Goal: Task Accomplishment & Management: Complete application form

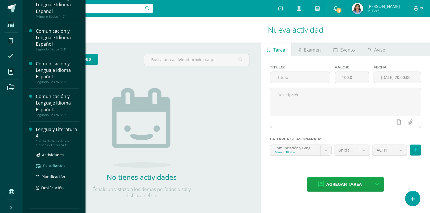
scroll to position [68, 0]
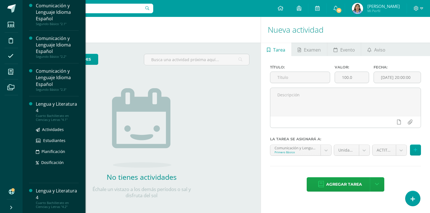
click at [46, 108] on div "Lengua y Literatura 4" at bounding box center [57, 107] width 43 height 13
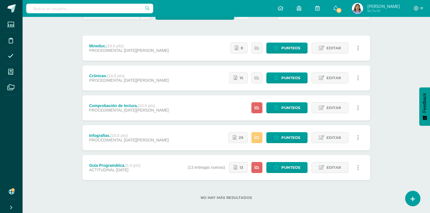
scroll to position [63, 0]
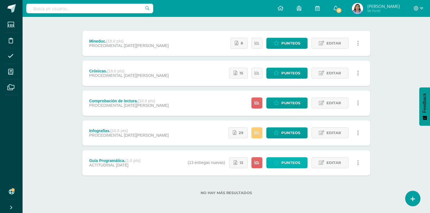
click at [290, 163] on span "Punteos" at bounding box center [290, 163] width 19 height 10
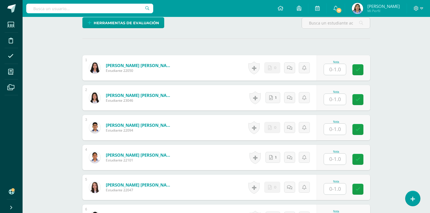
scroll to position [146, 0]
click at [338, 70] on input "text" at bounding box center [335, 69] width 22 height 11
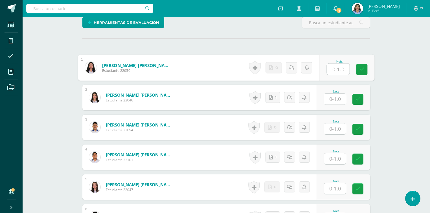
scroll to position [147, 0]
type input "0"
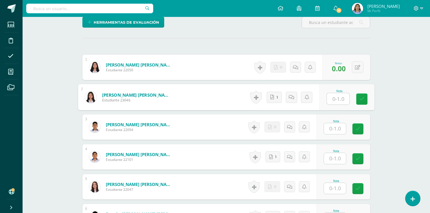
scroll to position [147, 0]
click at [274, 95] on icon at bounding box center [272, 97] width 4 height 5
click at [343, 101] on input "text" at bounding box center [338, 98] width 23 height 11
click at [278, 97] on link "1" at bounding box center [274, 96] width 15 height 11
click at [347, 97] on input "text" at bounding box center [338, 98] width 23 height 11
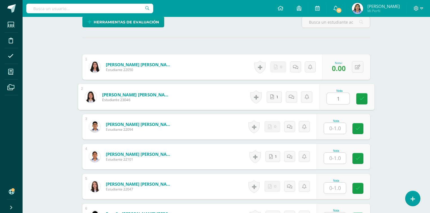
type input "1"
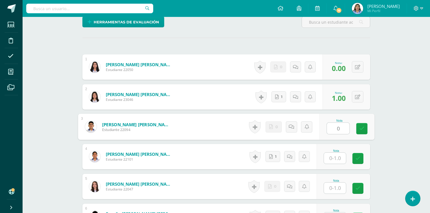
type input "0"
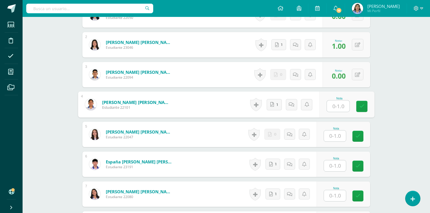
scroll to position [215, 0]
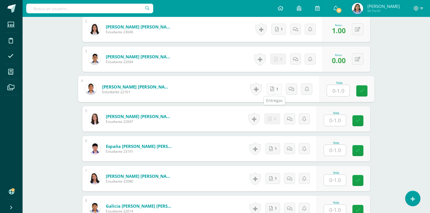
click at [275, 91] on link "1" at bounding box center [274, 89] width 15 height 11
click at [342, 91] on input "text" at bounding box center [338, 90] width 23 height 11
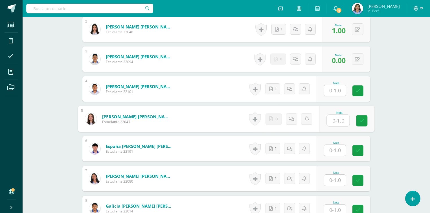
click at [341, 121] on input "text" at bounding box center [338, 120] width 23 height 11
click at [336, 91] on input "text" at bounding box center [335, 90] width 22 height 11
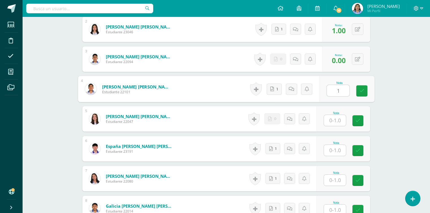
type input "1"
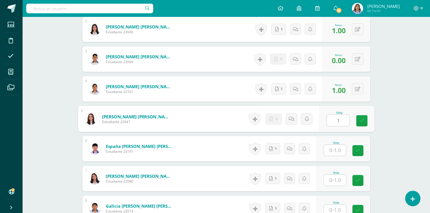
type input "1"
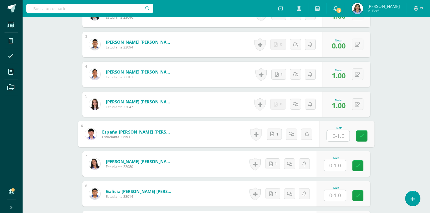
scroll to position [237, 0]
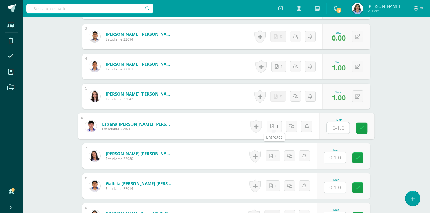
click at [274, 126] on icon at bounding box center [272, 126] width 4 height 5
click at [342, 129] on input "text" at bounding box center [338, 127] width 23 height 11
type input "1"
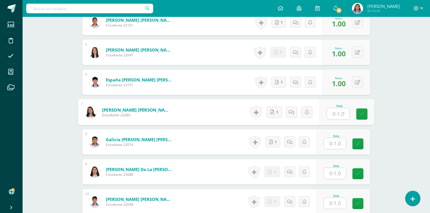
scroll to position [282, 0]
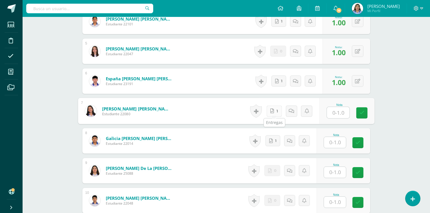
click at [278, 111] on link "1" at bounding box center [274, 111] width 15 height 11
click at [344, 114] on input "text" at bounding box center [338, 112] width 23 height 11
type input "1"
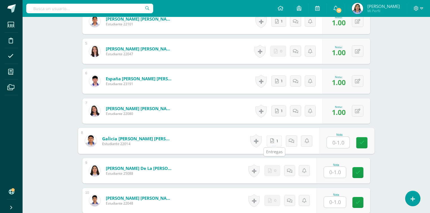
click at [274, 139] on icon at bounding box center [272, 141] width 4 height 5
click at [333, 142] on input "text" at bounding box center [338, 142] width 23 height 11
type input "1"
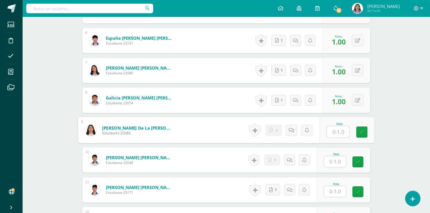
scroll to position [350, 0]
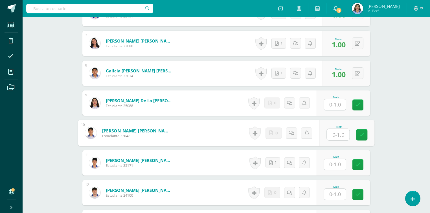
click at [336, 132] on input "text" at bounding box center [338, 134] width 23 height 11
type input "1"
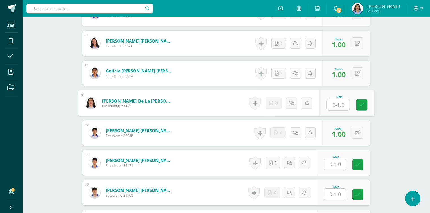
click at [338, 104] on input "text" at bounding box center [338, 104] width 23 height 11
type input "0"
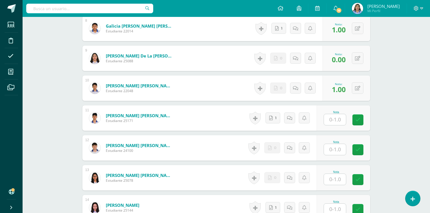
scroll to position [395, 0]
click at [280, 118] on link "1" at bounding box center [274, 117] width 15 height 11
click at [337, 150] on input "text" at bounding box center [335, 149] width 22 height 11
type input "1"
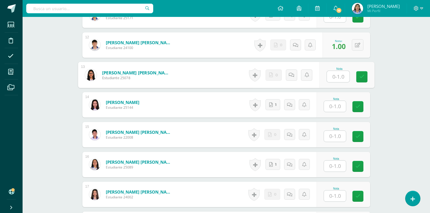
scroll to position [508, 0]
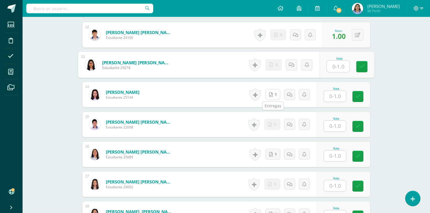
click at [276, 94] on link "1" at bounding box center [273, 94] width 15 height 11
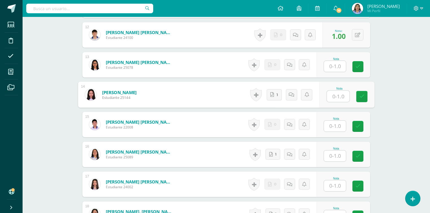
click at [340, 97] on input "text" at bounding box center [338, 96] width 23 height 11
type input "1"
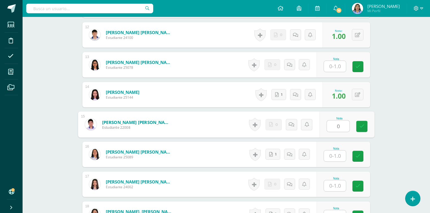
type input "0"
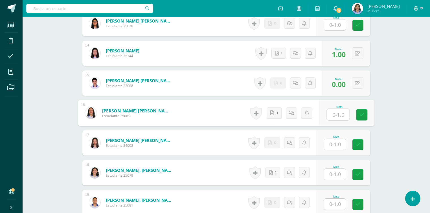
scroll to position [553, 0]
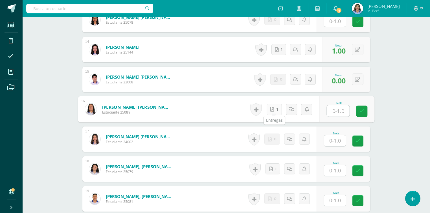
click at [275, 110] on link "1" at bounding box center [274, 109] width 15 height 11
click at [345, 108] on input "text" at bounding box center [338, 111] width 23 height 11
type input "1"
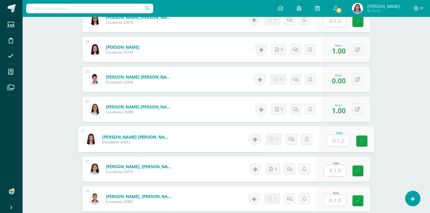
scroll to position [576, 0]
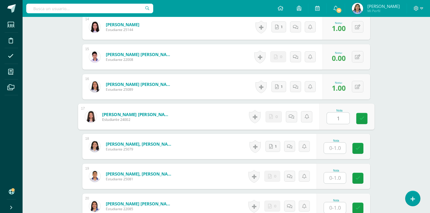
type input "1"
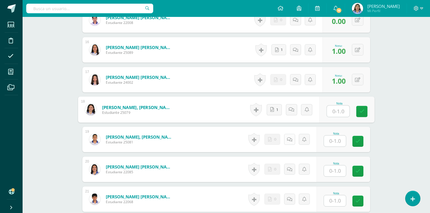
scroll to position [621, 0]
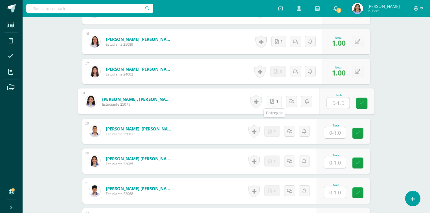
click at [277, 97] on span "1" at bounding box center [277, 101] width 1 height 11
click at [343, 104] on input "text" at bounding box center [338, 103] width 23 height 11
type input "1"
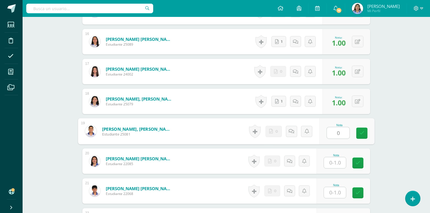
type input "0"
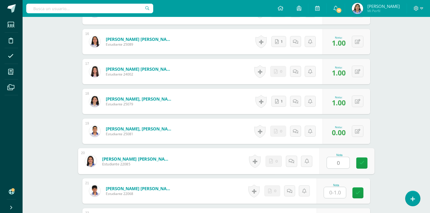
type input "0"
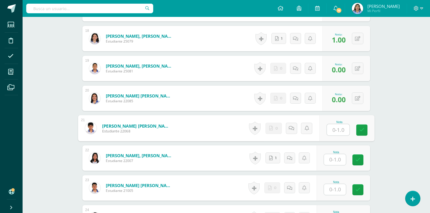
scroll to position [689, 0]
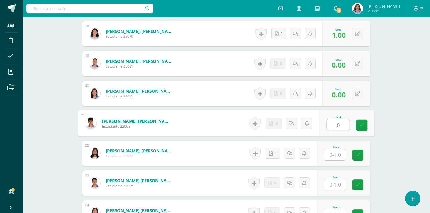
type input "0"
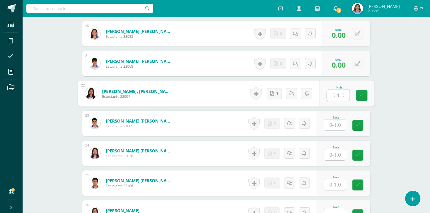
scroll to position [757, 0]
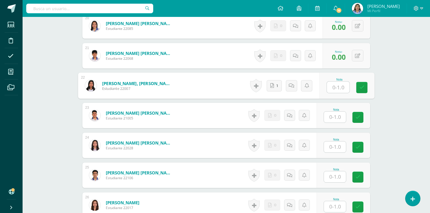
click at [339, 89] on input "text" at bounding box center [338, 87] width 23 height 11
type input "1"
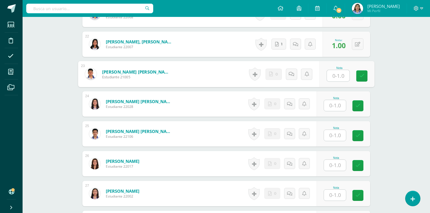
scroll to position [802, 0]
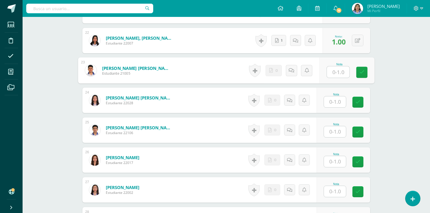
click at [339, 100] on input "text" at bounding box center [335, 102] width 22 height 11
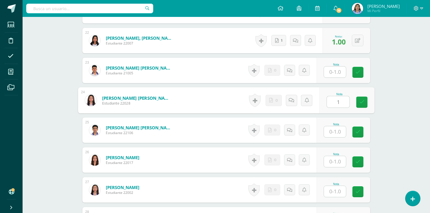
type input "1"
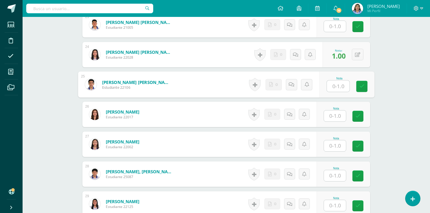
scroll to position [869, 0]
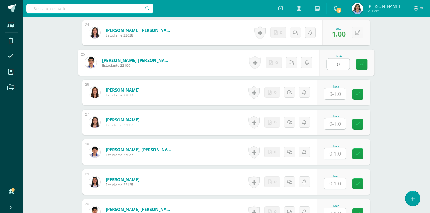
type input "0"
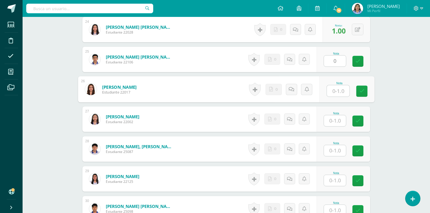
scroll to position [892, 0]
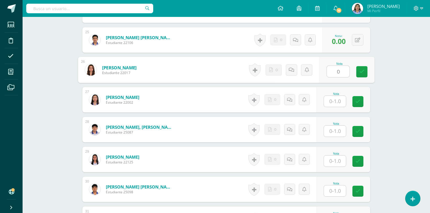
type input "0"
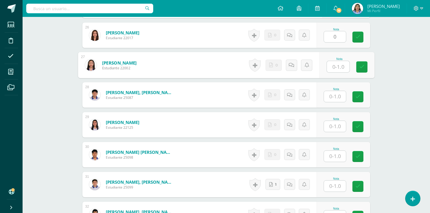
scroll to position [937, 0]
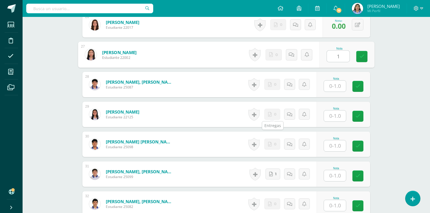
type input "1"
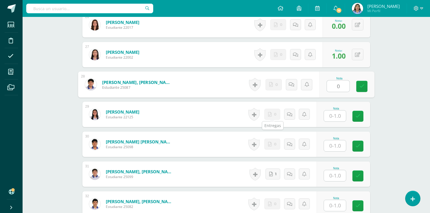
type input "0"
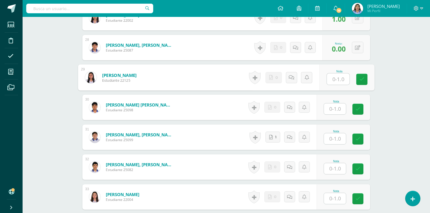
scroll to position [982, 0]
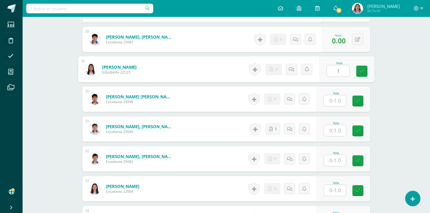
type input "1"
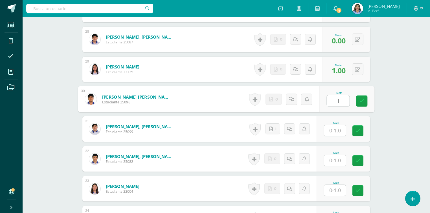
type input "1"
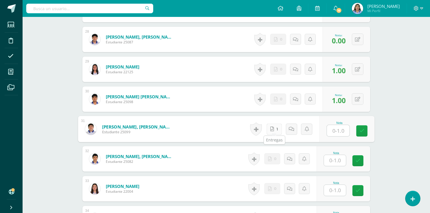
click at [274, 131] on link "1" at bounding box center [274, 129] width 15 height 11
click at [342, 131] on input "text" at bounding box center [338, 130] width 23 height 11
type input "1"
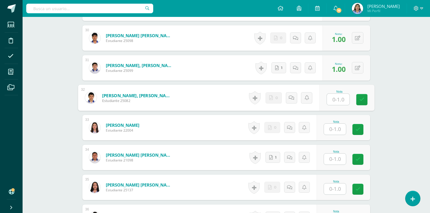
scroll to position [1050, 0]
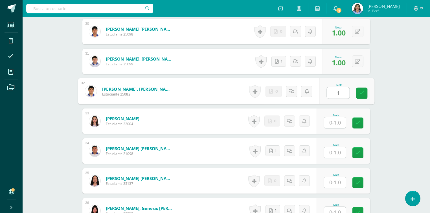
type input "1"
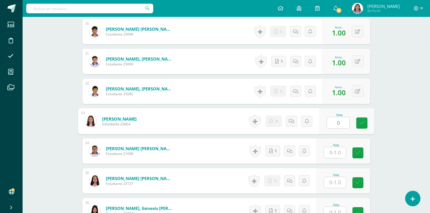
type input "0"
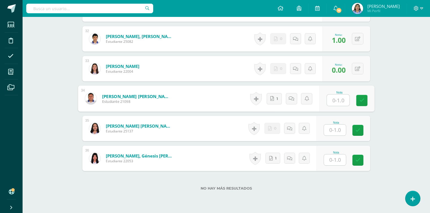
scroll to position [1118, 0]
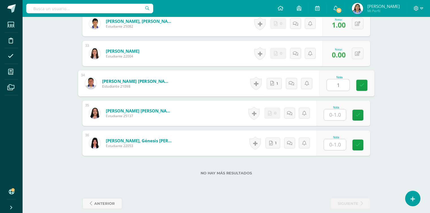
type input "1"
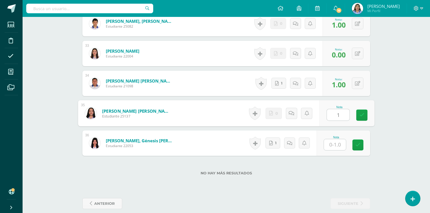
type input "1"
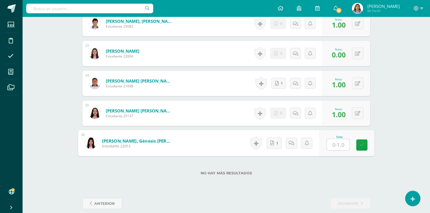
type input "1"
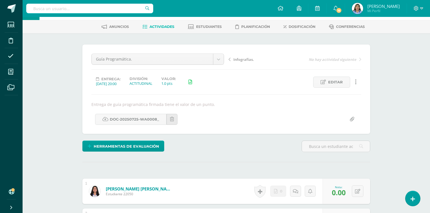
scroll to position [0, 0]
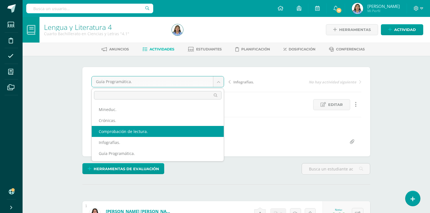
select select "/dashboard/teacher/grade-activity/42519/"
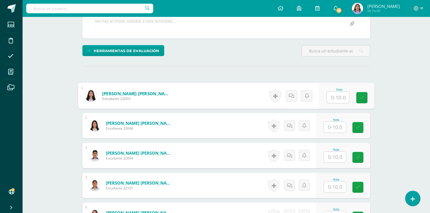
click at [334, 92] on input "text" at bounding box center [338, 97] width 23 height 11
type input "9.5"
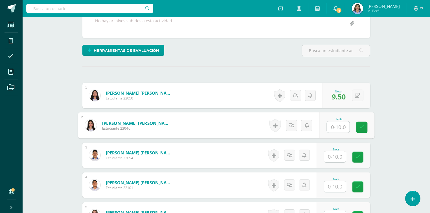
scroll to position [124, 0]
type input "10"
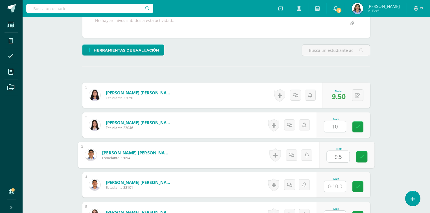
type input "9.5"
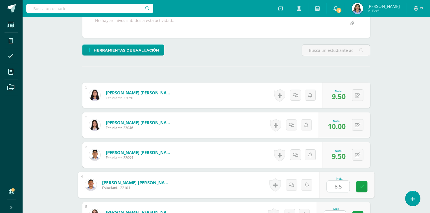
type input "8.5"
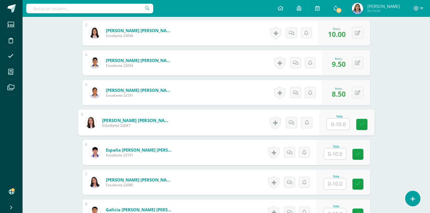
scroll to position [217, 0]
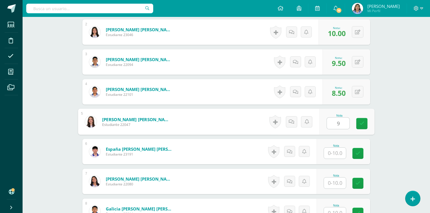
type input "9"
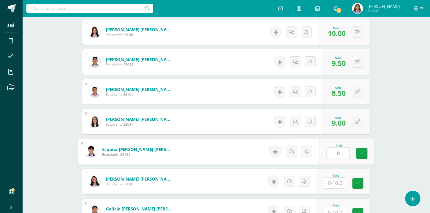
type input "8"
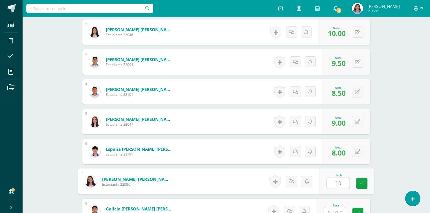
type input "10"
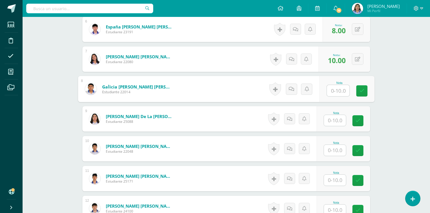
scroll to position [353, 0]
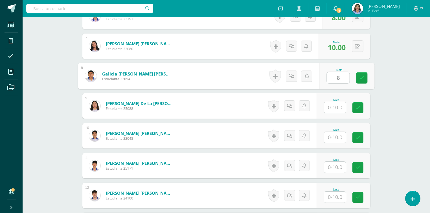
type input "8"
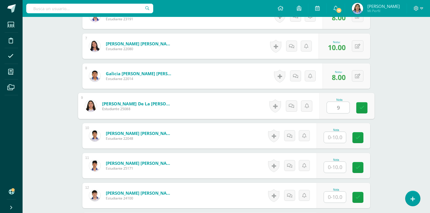
type input "9"
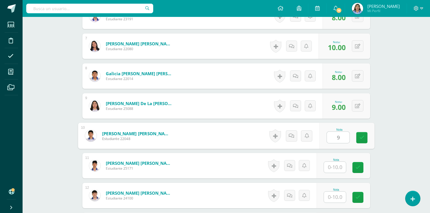
type input "9"
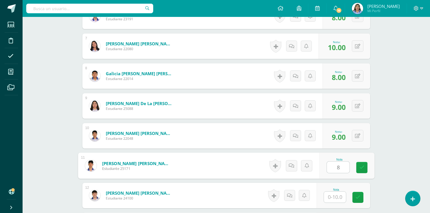
type input "8"
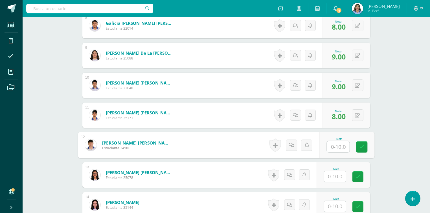
scroll to position [420, 0]
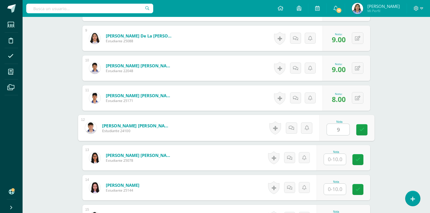
type input "9"
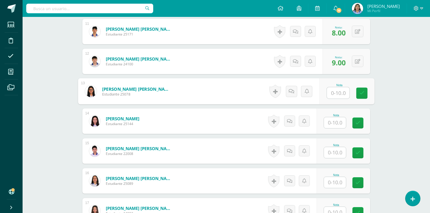
scroll to position [488, 0]
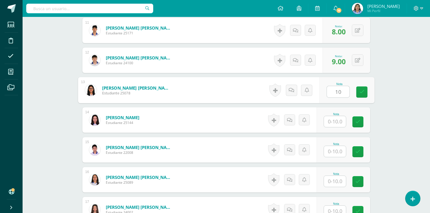
type input "10"
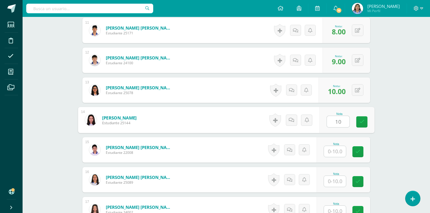
type input "10"
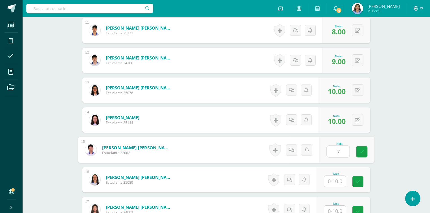
type input "7"
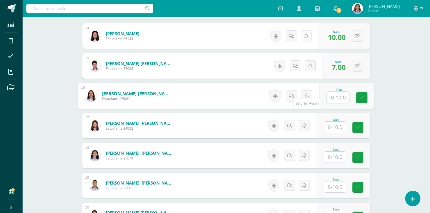
scroll to position [578, 0]
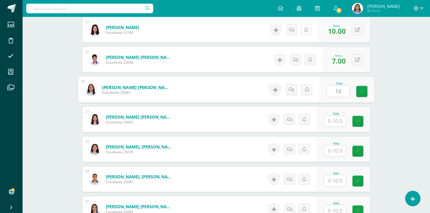
type input "10"
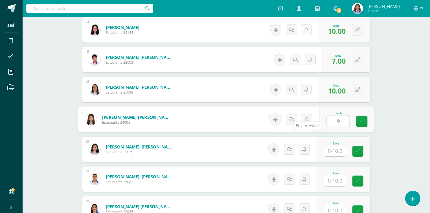
type input "9"
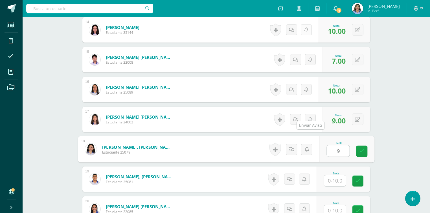
type input "9"
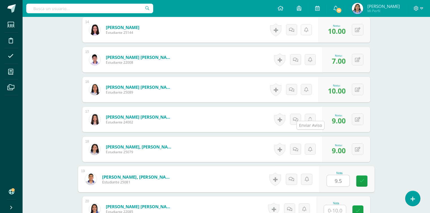
type input "9.5"
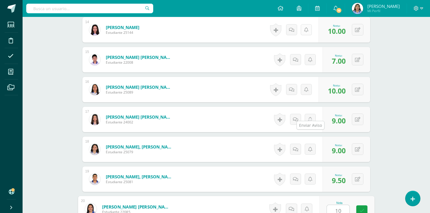
type input "10"
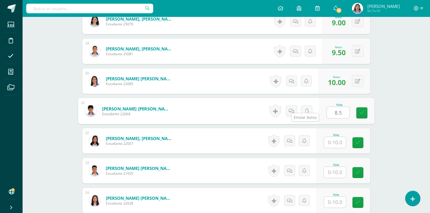
type input "8.5"
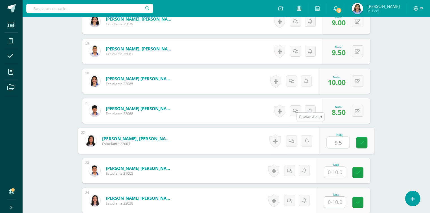
type input "9.5"
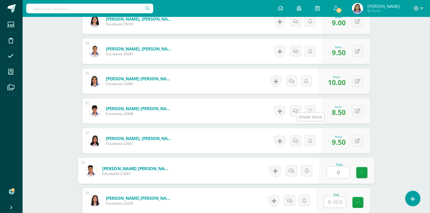
type input "0"
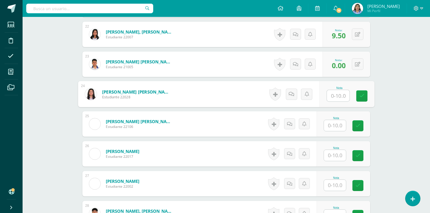
scroll to position [819, 0]
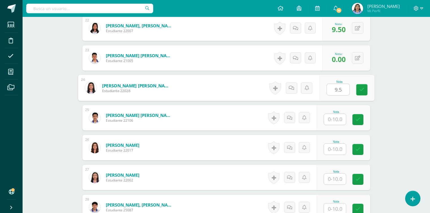
type input "9.5"
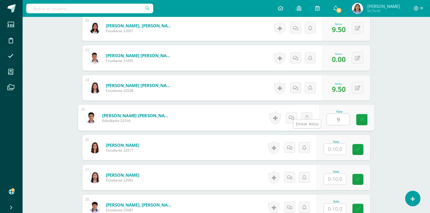
type input "9"
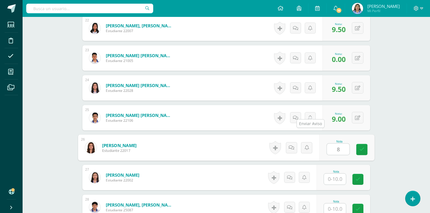
type input "8"
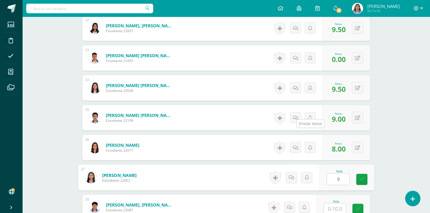
type input "9"
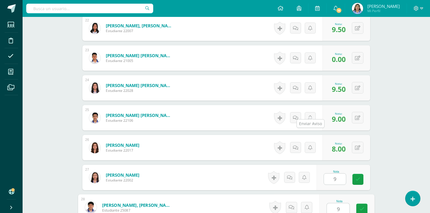
type input "9"
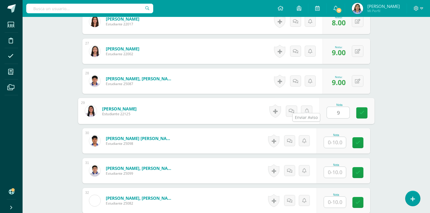
type input "9"
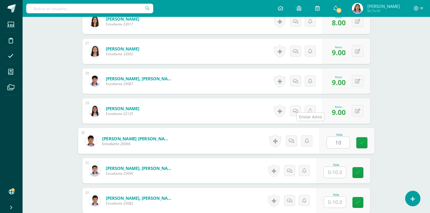
type input "10"
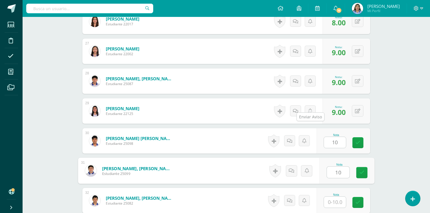
type input "10"
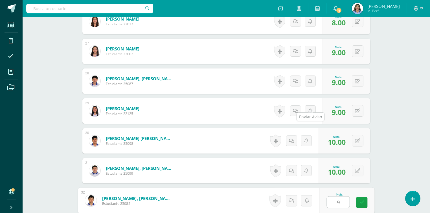
type input "9"
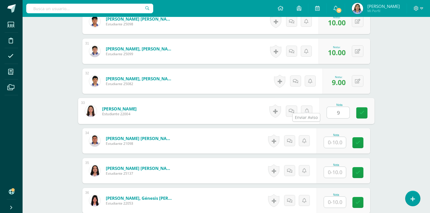
type input "9"
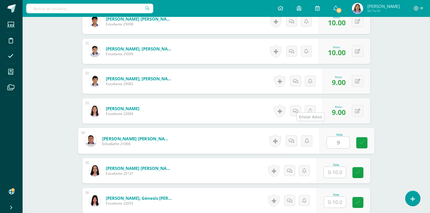
type input "9"
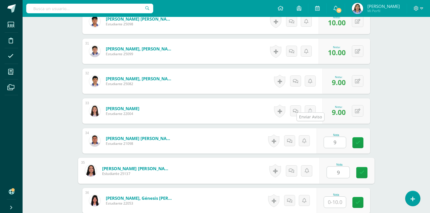
type input "9"
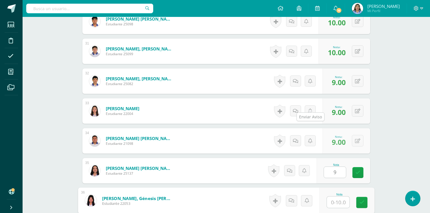
type input "9"
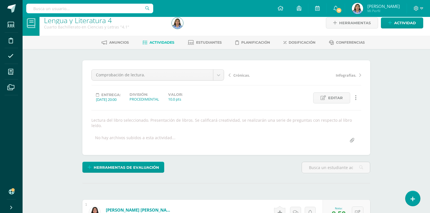
scroll to position [0, 0]
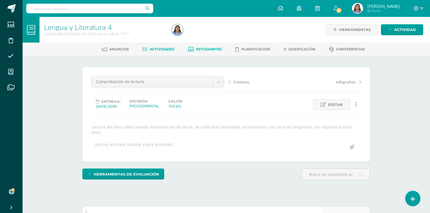
click at [211, 51] on span "Estudiantes" at bounding box center [209, 49] width 26 height 4
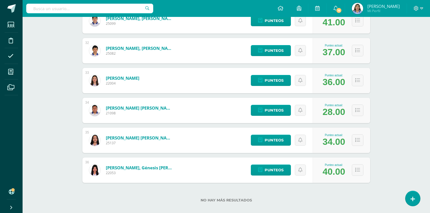
scroll to position [1016, 0]
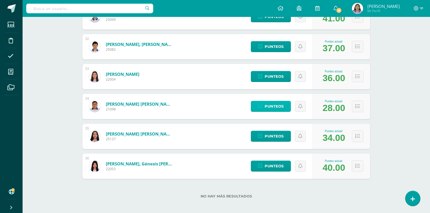
click at [271, 104] on span "Punteos" at bounding box center [274, 106] width 19 height 10
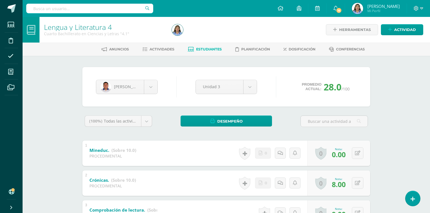
click at [209, 49] on span "Estudiantes" at bounding box center [209, 49] width 26 height 4
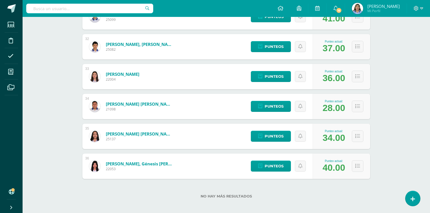
scroll to position [1018, 0]
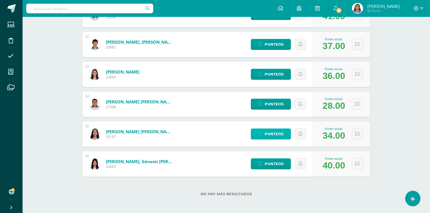
click at [275, 134] on span "Punteos" at bounding box center [274, 134] width 19 height 10
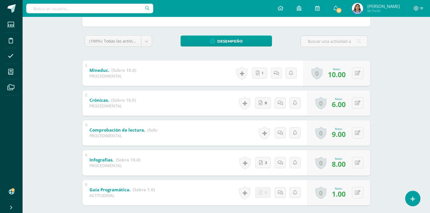
scroll to position [110, 0]
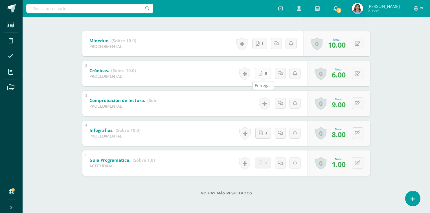
click at [266, 74] on span "8" at bounding box center [266, 73] width 3 height 10
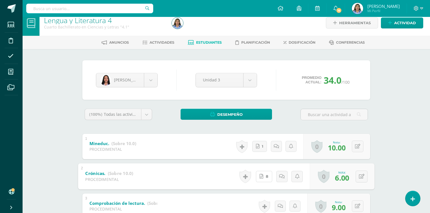
scroll to position [0, 0]
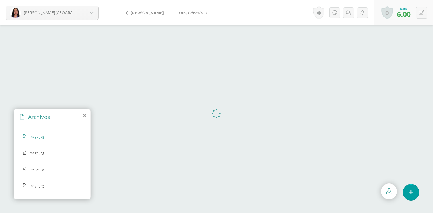
click at [36, 151] on span "image.jpg" at bounding box center [52, 153] width 46 height 5
